Goal: Information Seeking & Learning: Learn about a topic

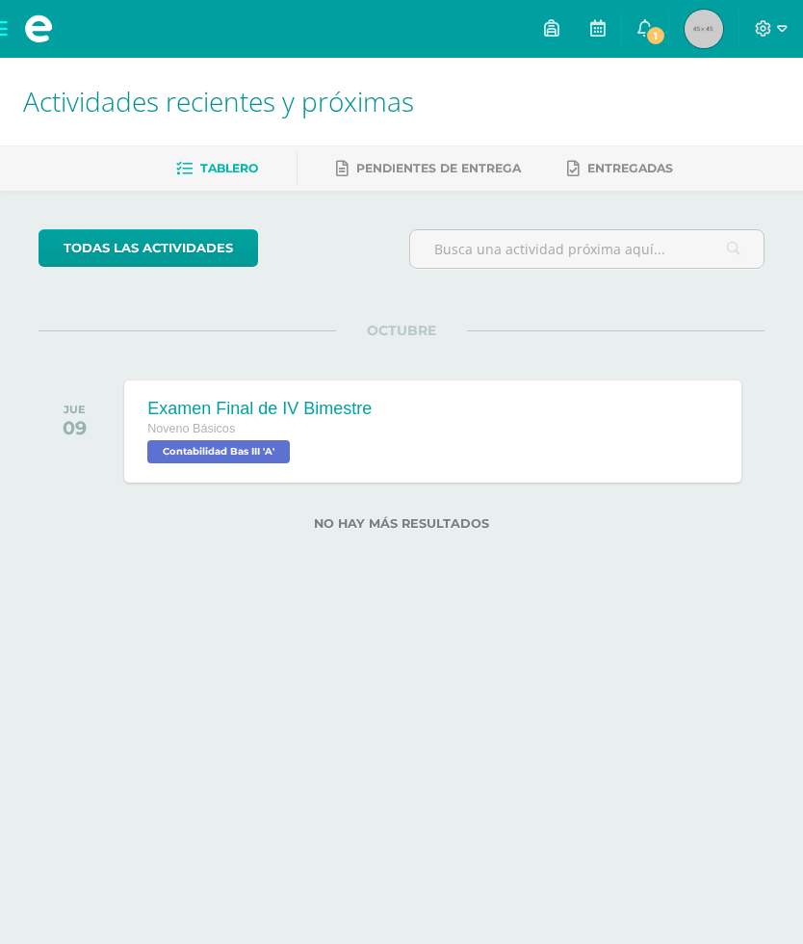
click at [653, 32] on span "1" at bounding box center [655, 35] width 21 height 21
click at [660, 573] on div "todas las Actividades No tienes actividades Échale un vistazo a los demás perío…" at bounding box center [401, 392] width 803 height 402
click at [13, 34] on span at bounding box center [38, 29] width 77 height 58
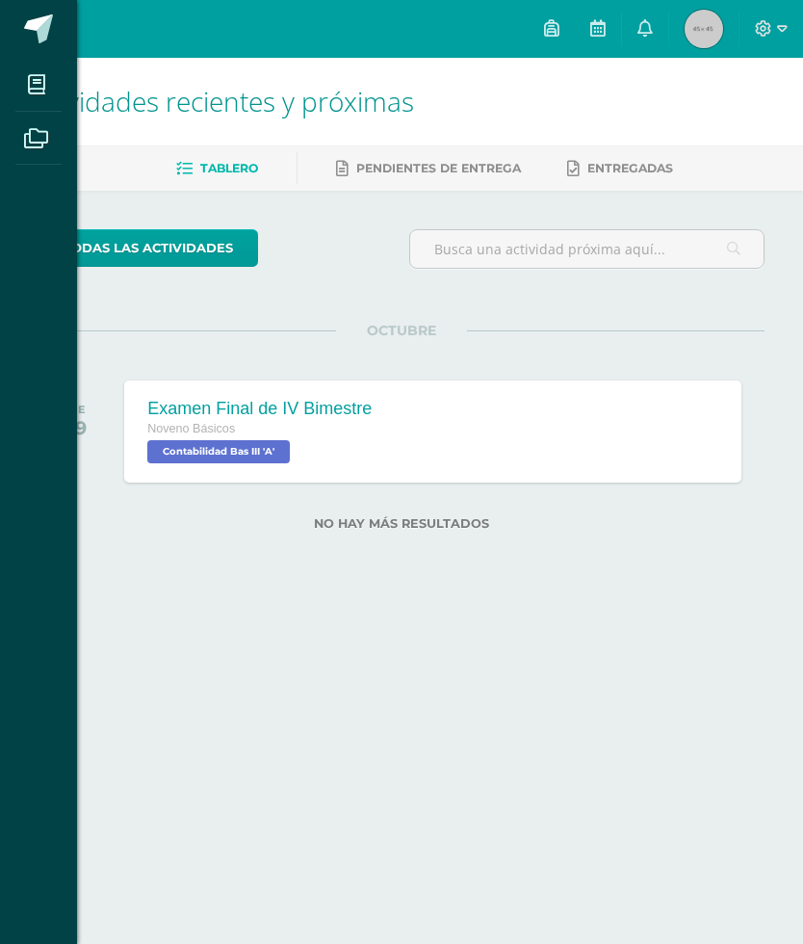
click at [629, 64] on div "Mis cursos Archivos Cerrar panel Artes Plásticas Bas III Noveno Básicos "A" Bio…" at bounding box center [401, 472] width 803 height 944
click at [629, 64] on h1 "Actividades recientes y próximas" at bounding box center [401, 102] width 757 height 88
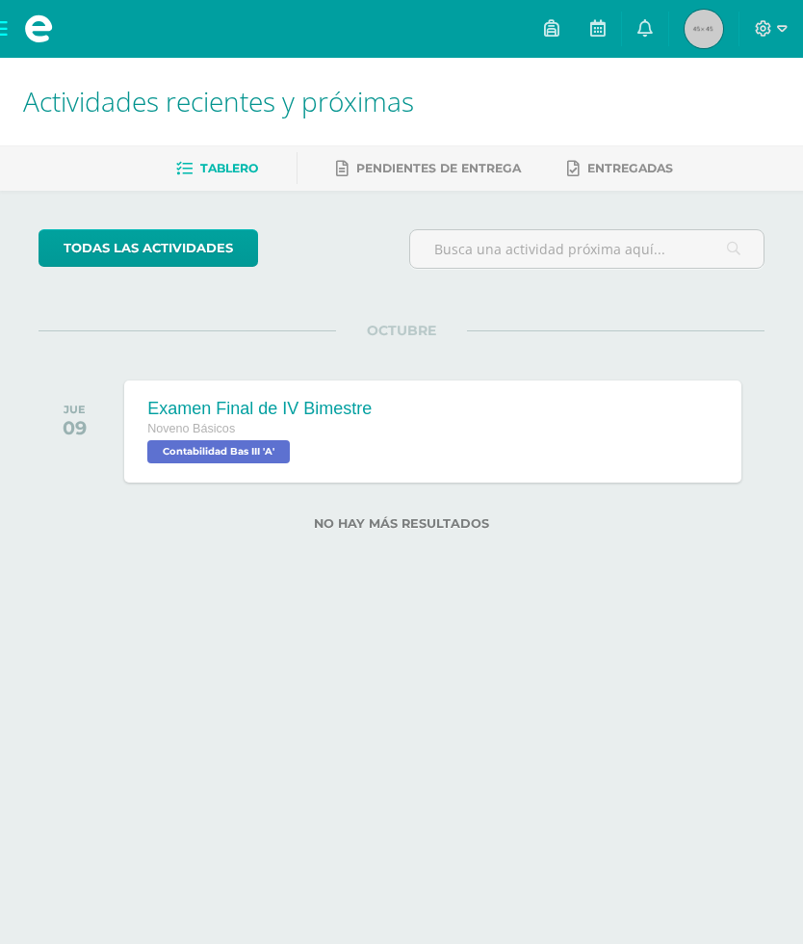
click at [648, 41] on link "0" at bounding box center [645, 29] width 46 height 58
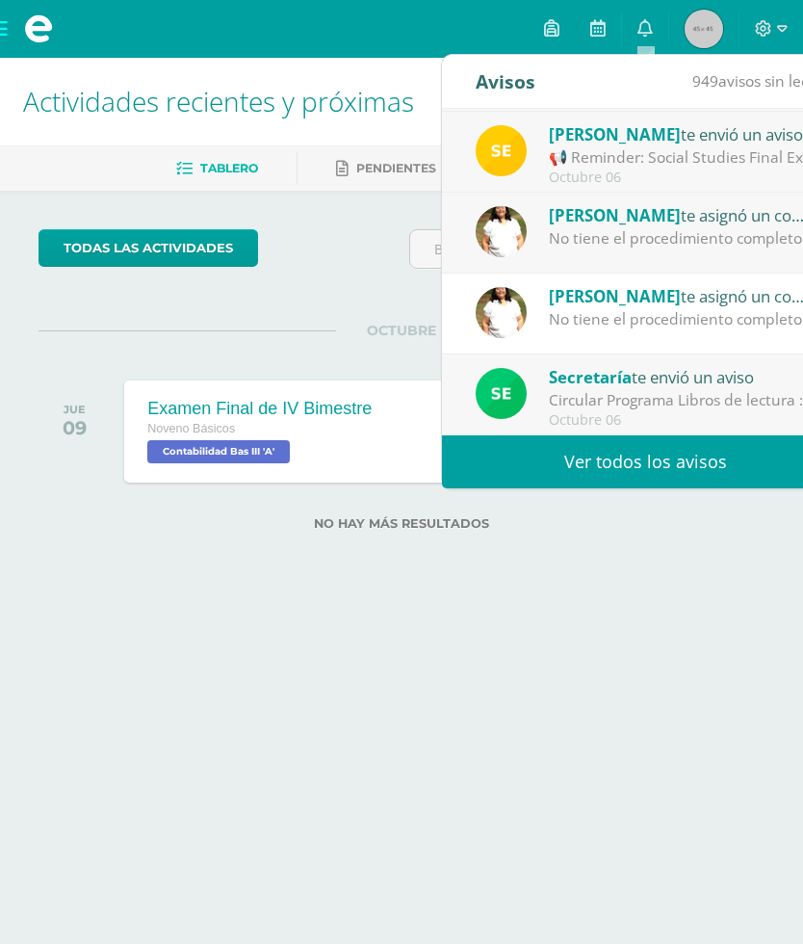
scroll to position [321, 0]
click at [713, 470] on link "Ver todos los avisos" at bounding box center [645, 461] width 407 height 53
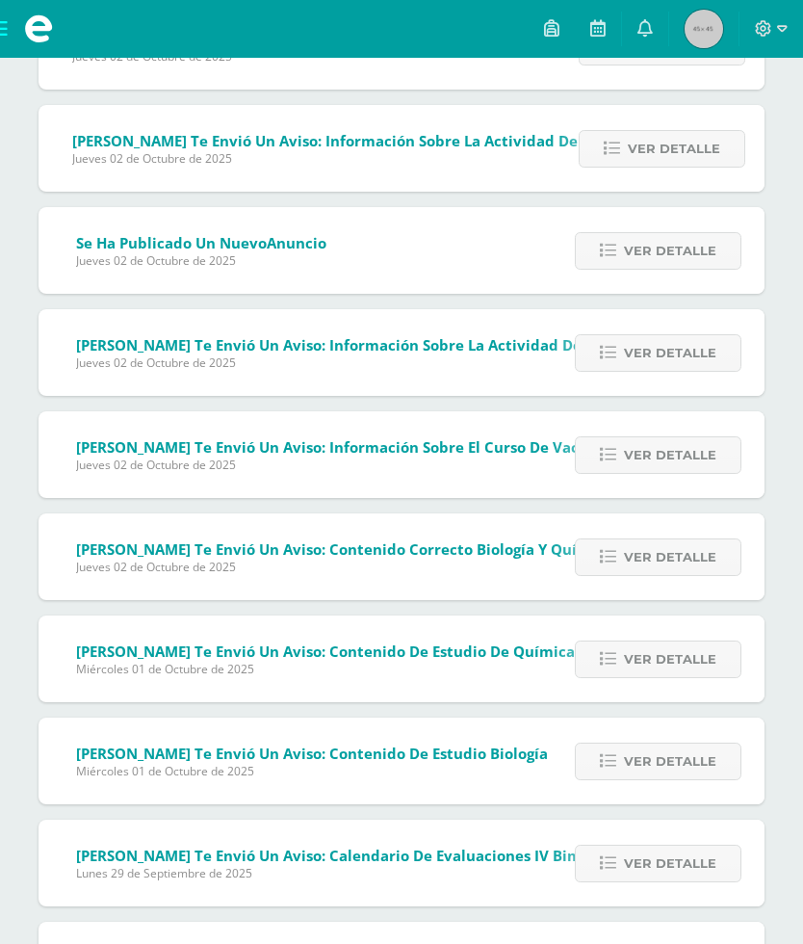
scroll to position [1164, 0]
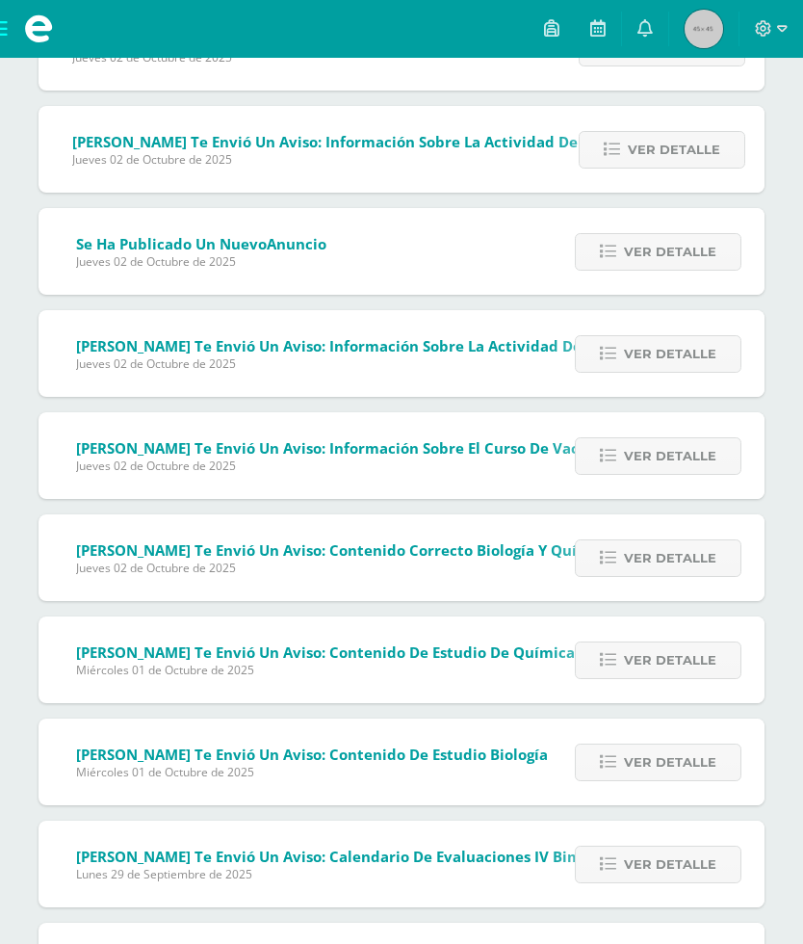
click at [20, 31] on span at bounding box center [38, 29] width 77 height 58
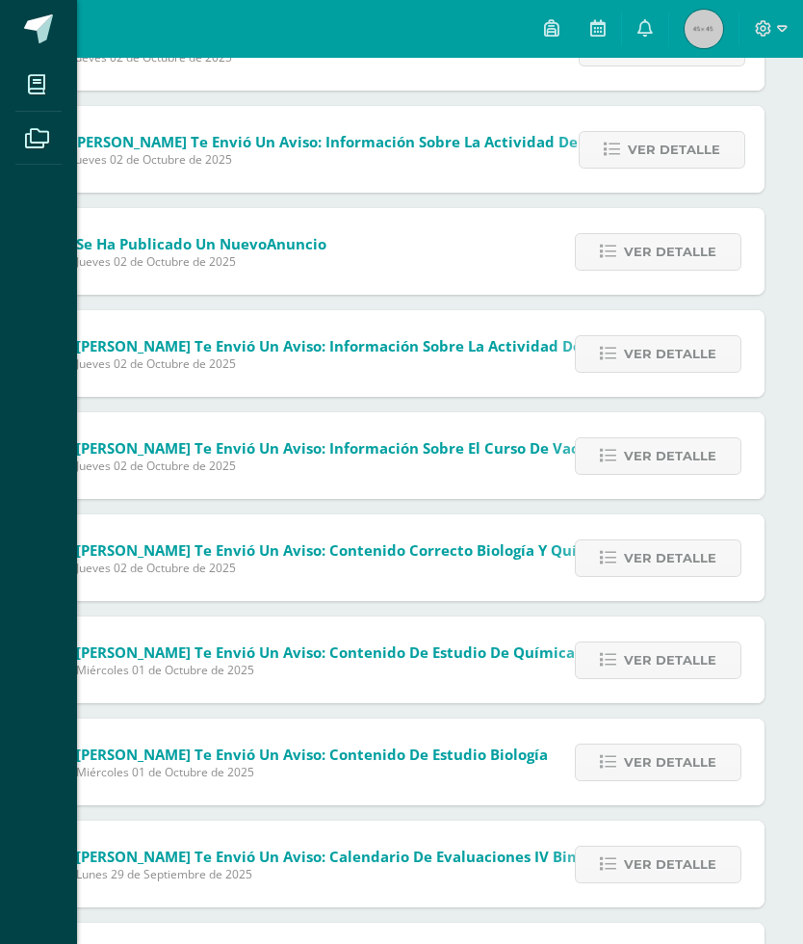
click at [51, 98] on span at bounding box center [36, 84] width 43 height 43
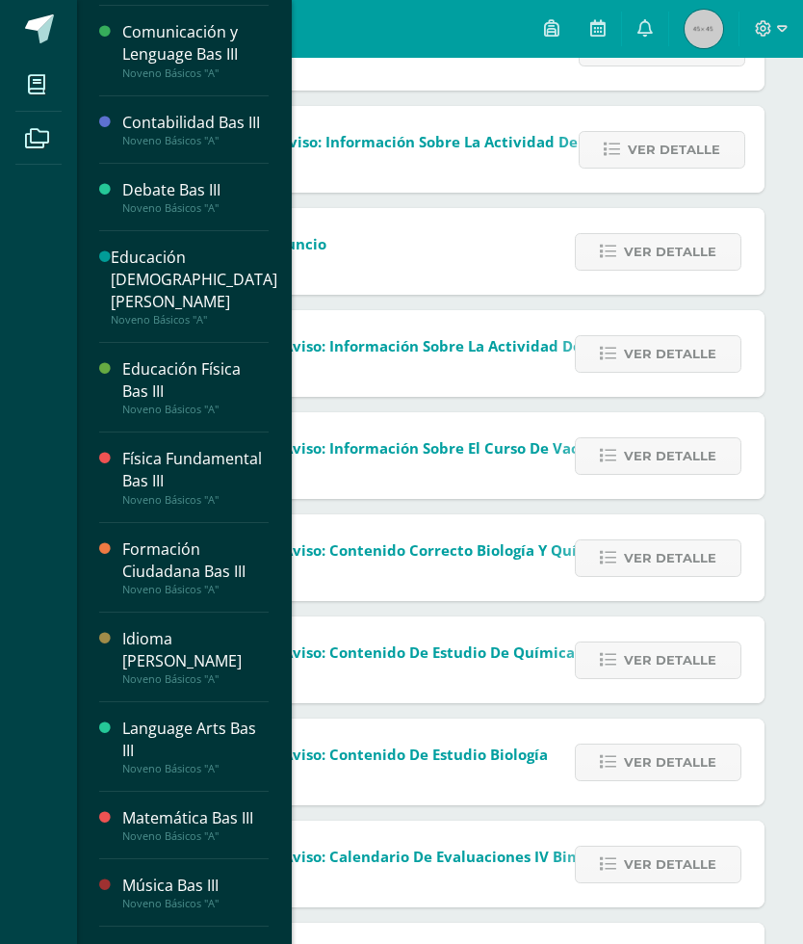
scroll to position [167, 0]
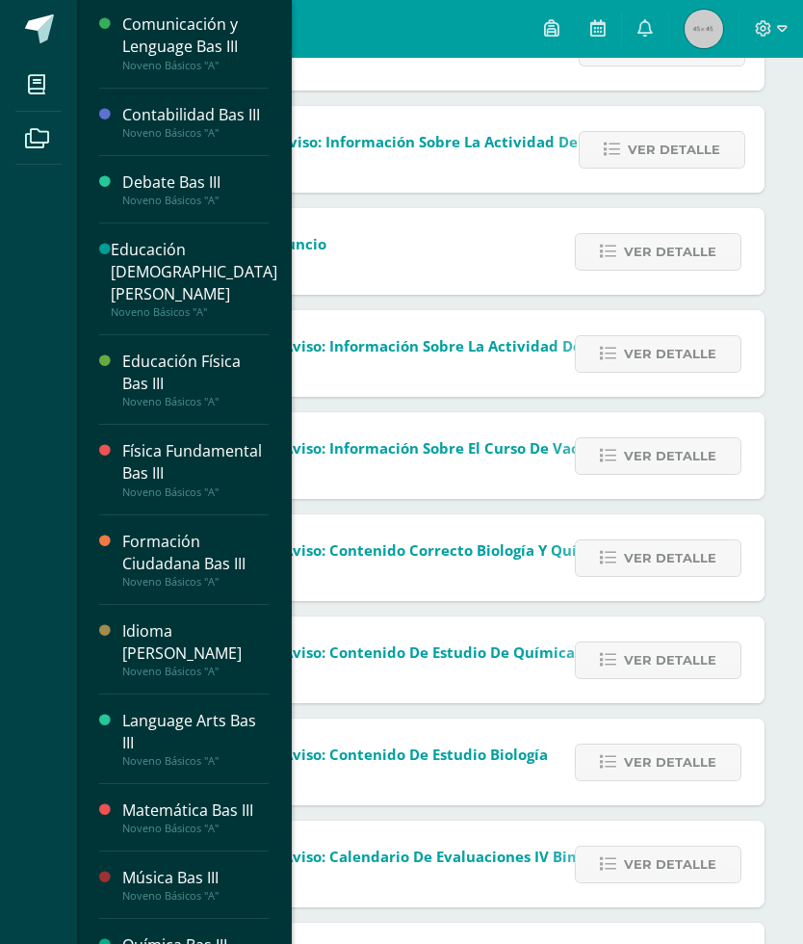
click at [122, 710] on div "Language Arts Bas III" at bounding box center [195, 732] width 146 height 44
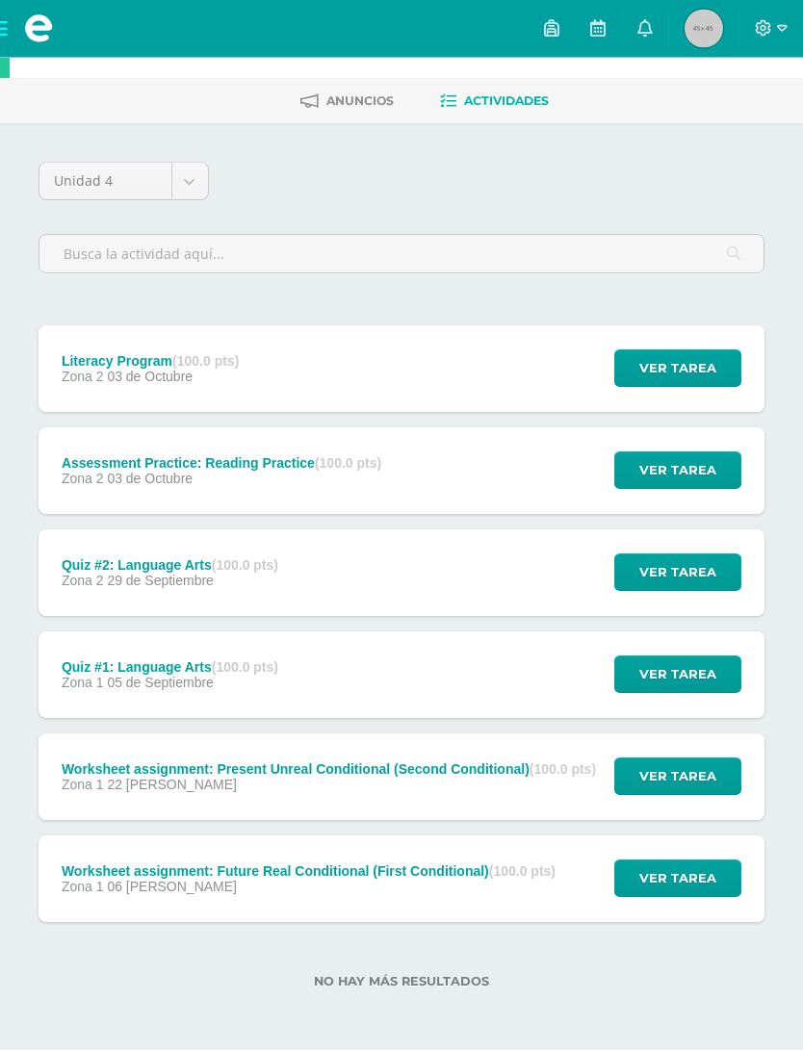
scroll to position [72, 0]
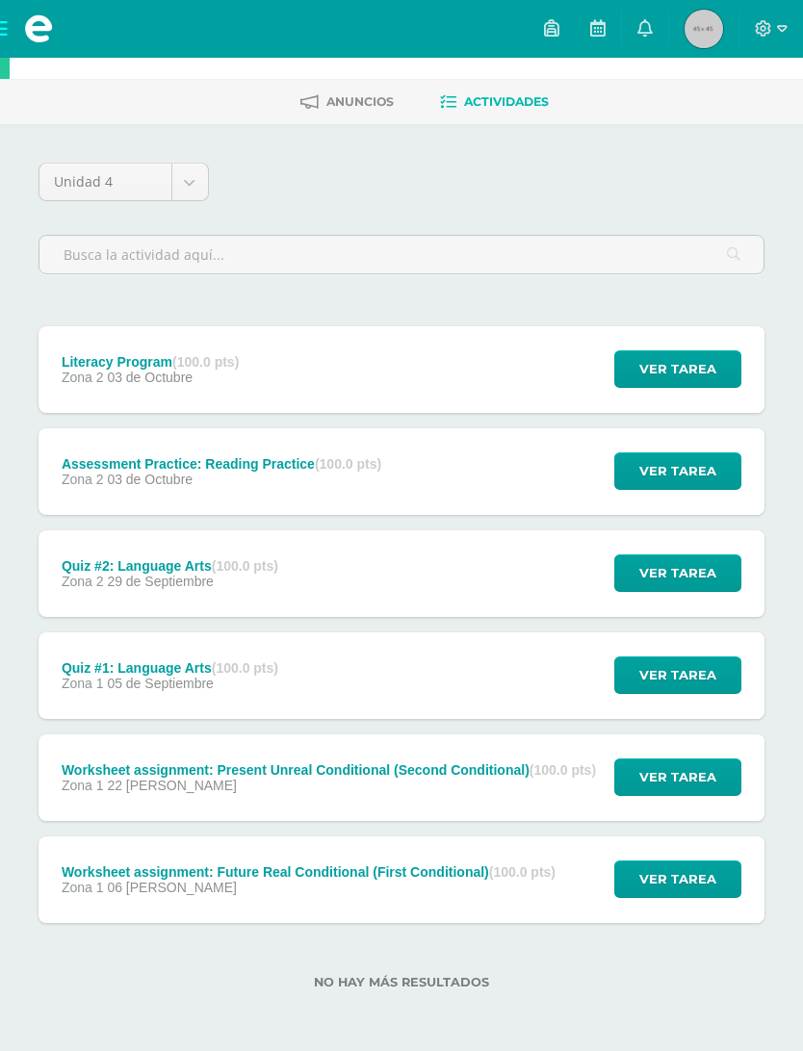
click at [376, 94] on span "Anuncios" at bounding box center [359, 101] width 67 height 14
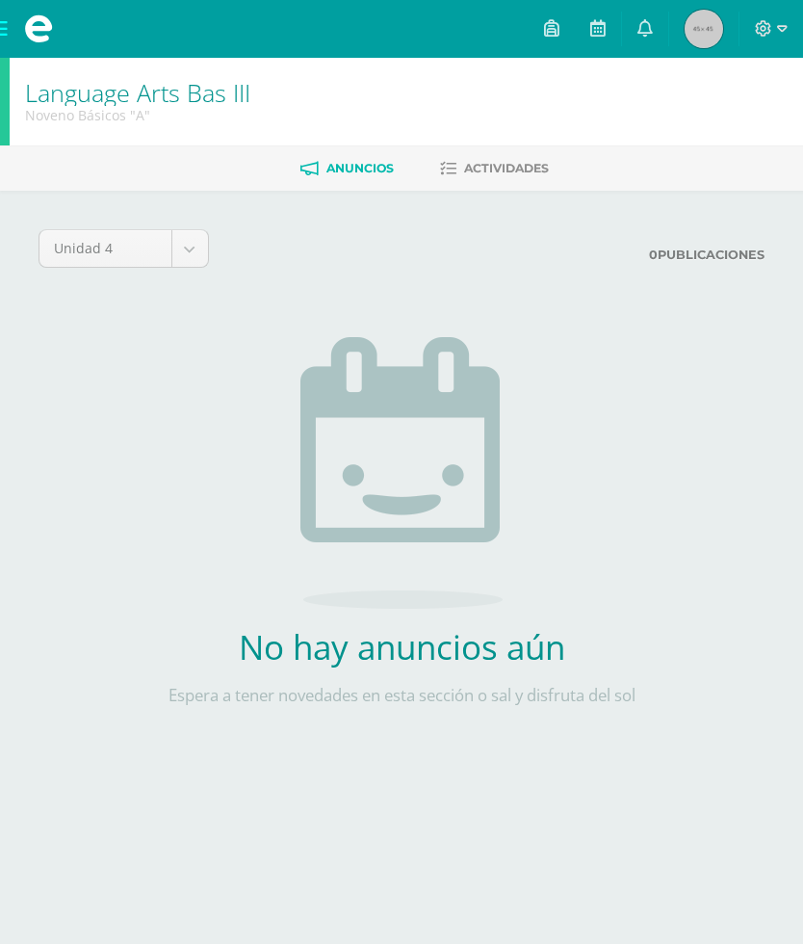
click at [13, 26] on span at bounding box center [38, 29] width 77 height 58
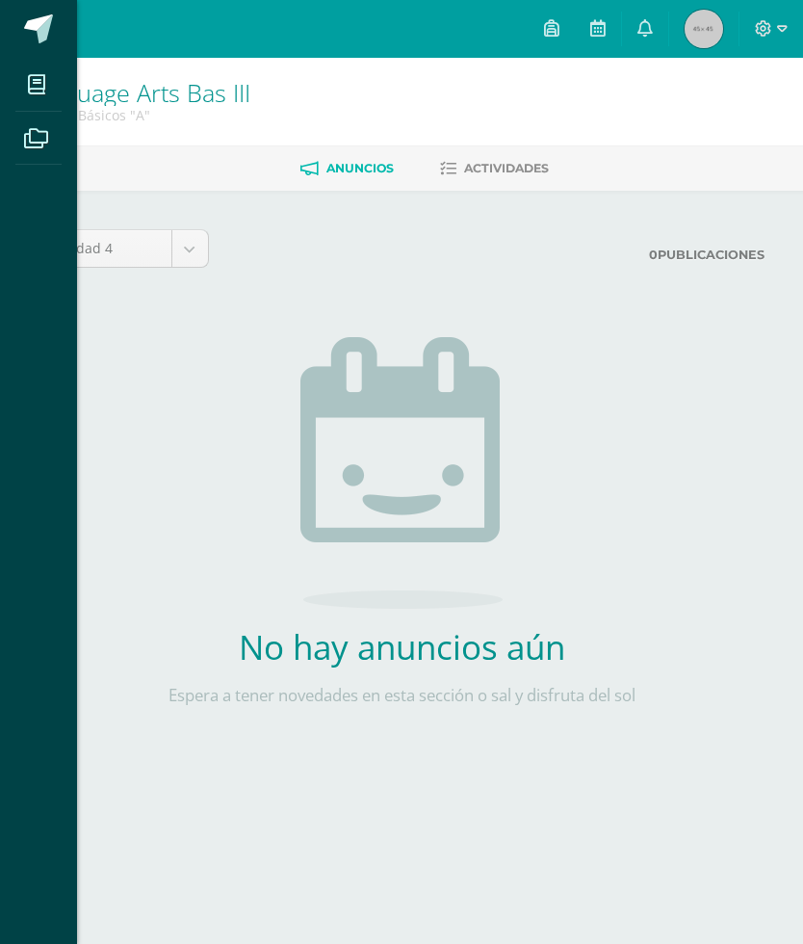
click at [58, 145] on span at bounding box center [36, 137] width 43 height 43
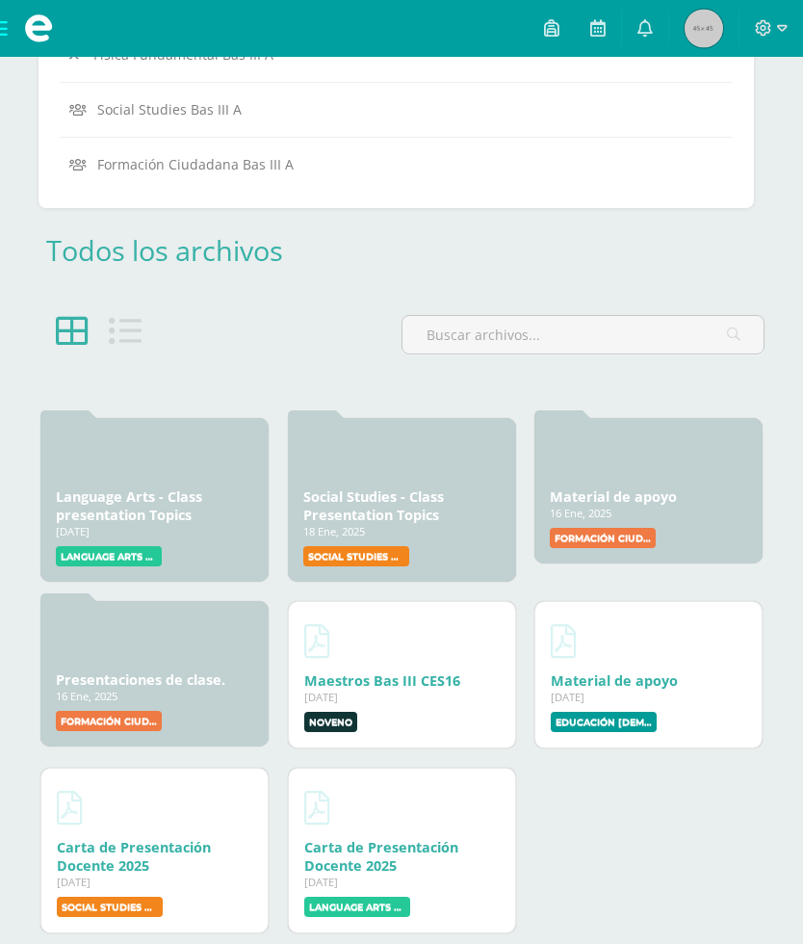
scroll to position [999, 0]
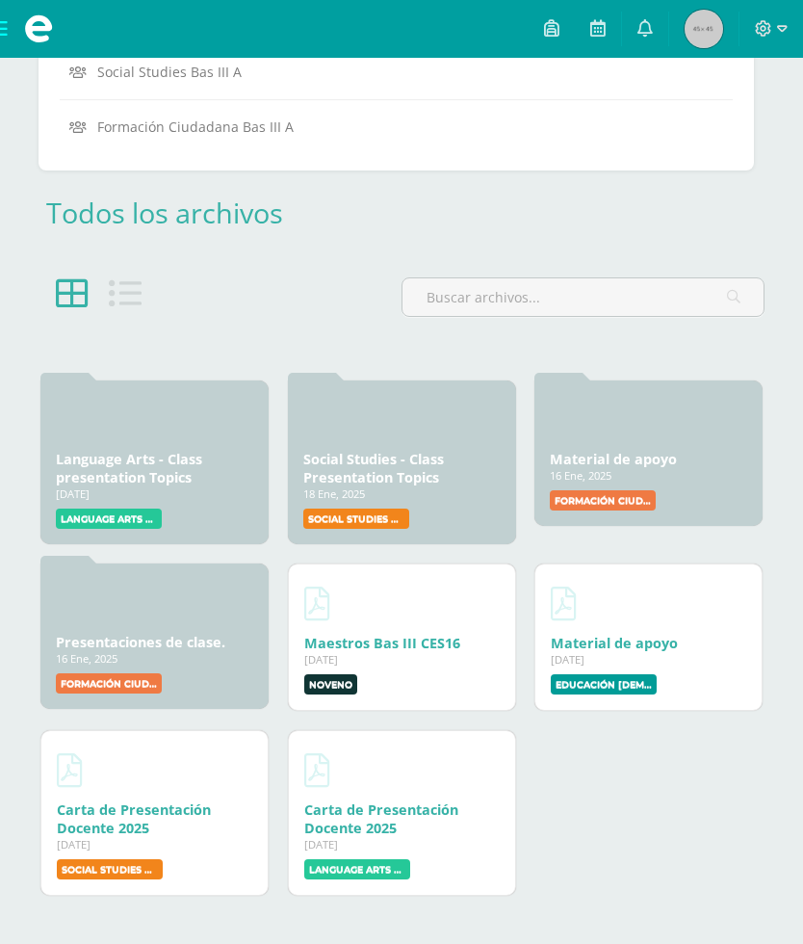
click at [58, 450] on link "Language Arts - Class presentation Topics" at bounding box center [129, 468] width 146 height 37
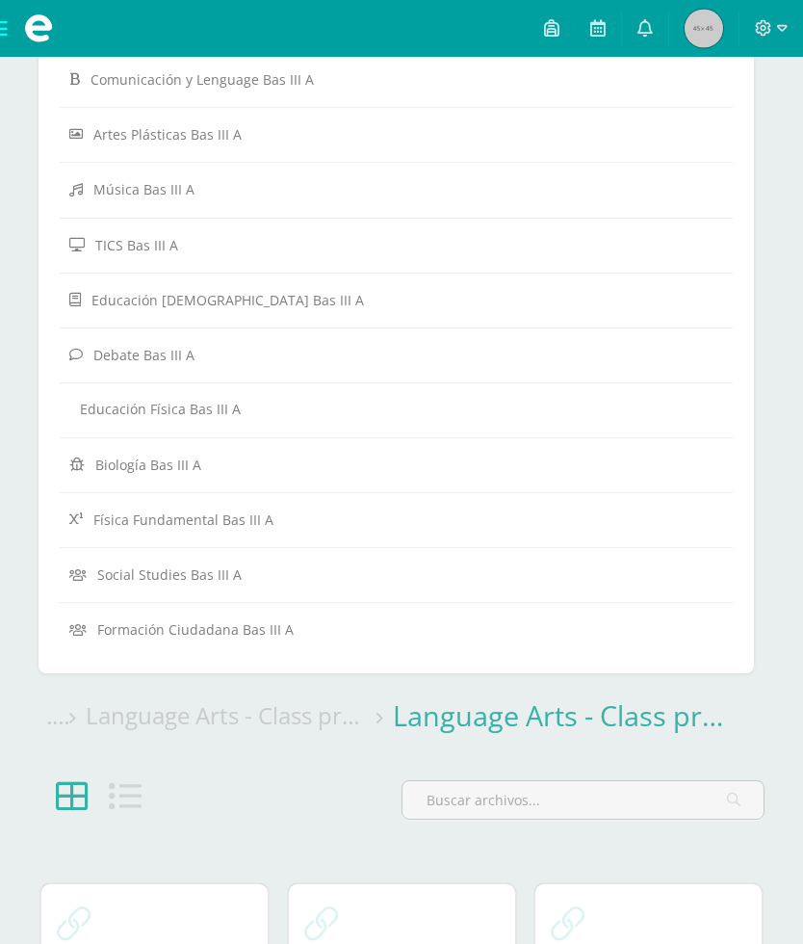
scroll to position [743, 0]
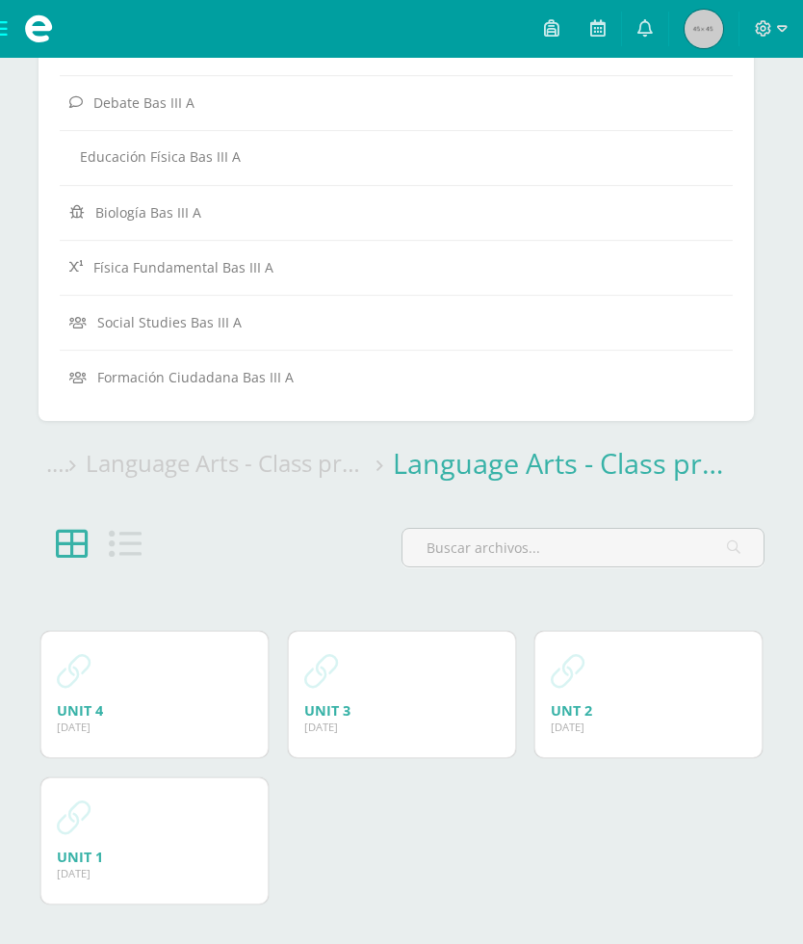
click at [72, 701] on link "UNIT 4" at bounding box center [80, 710] width 46 height 18
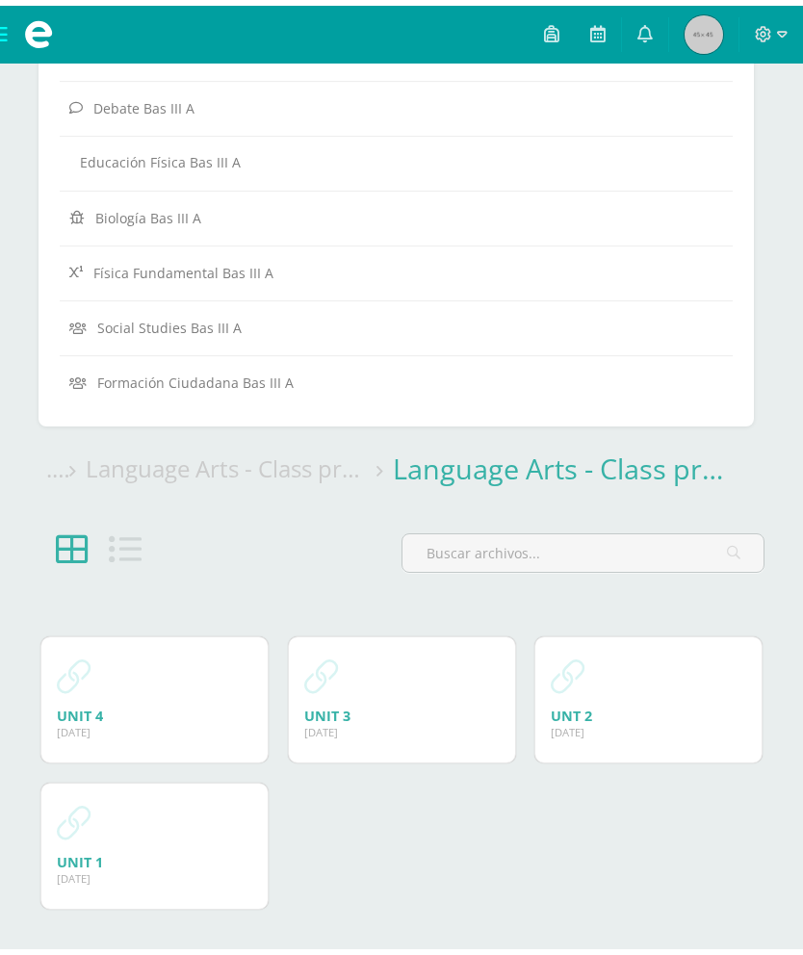
scroll to position [732, 0]
